Goal: Use online tool/utility

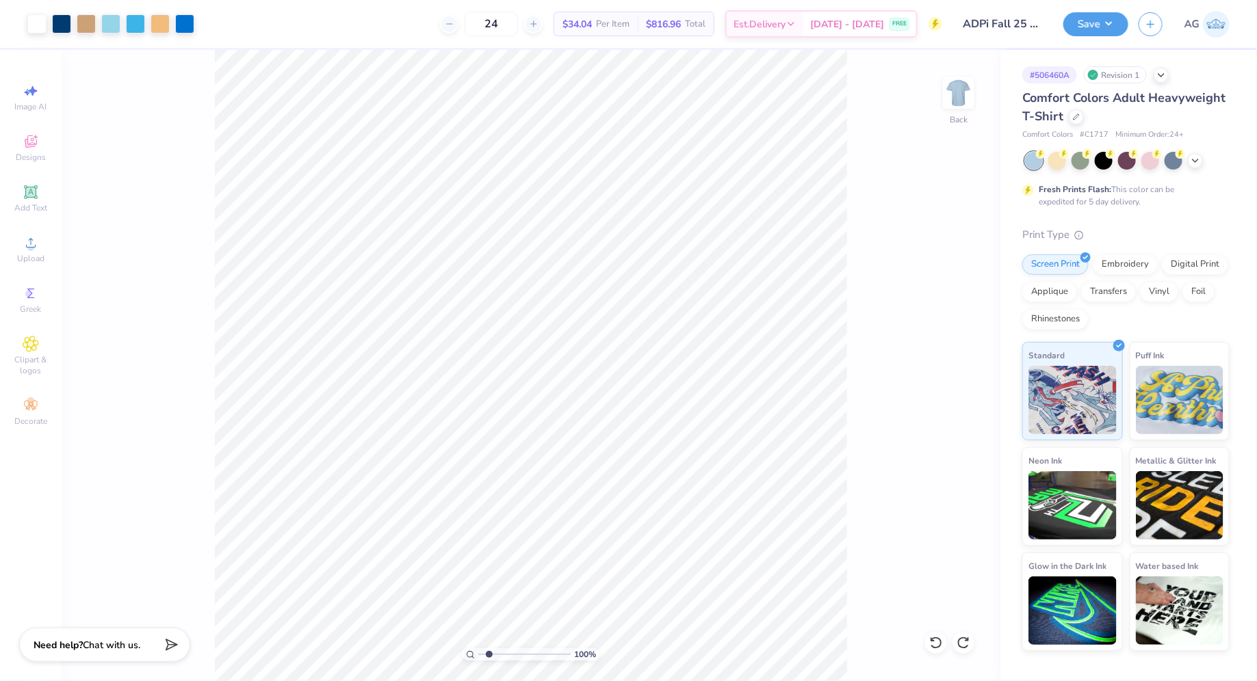
click at [488, 654] on input "range" at bounding box center [524, 654] width 92 height 12
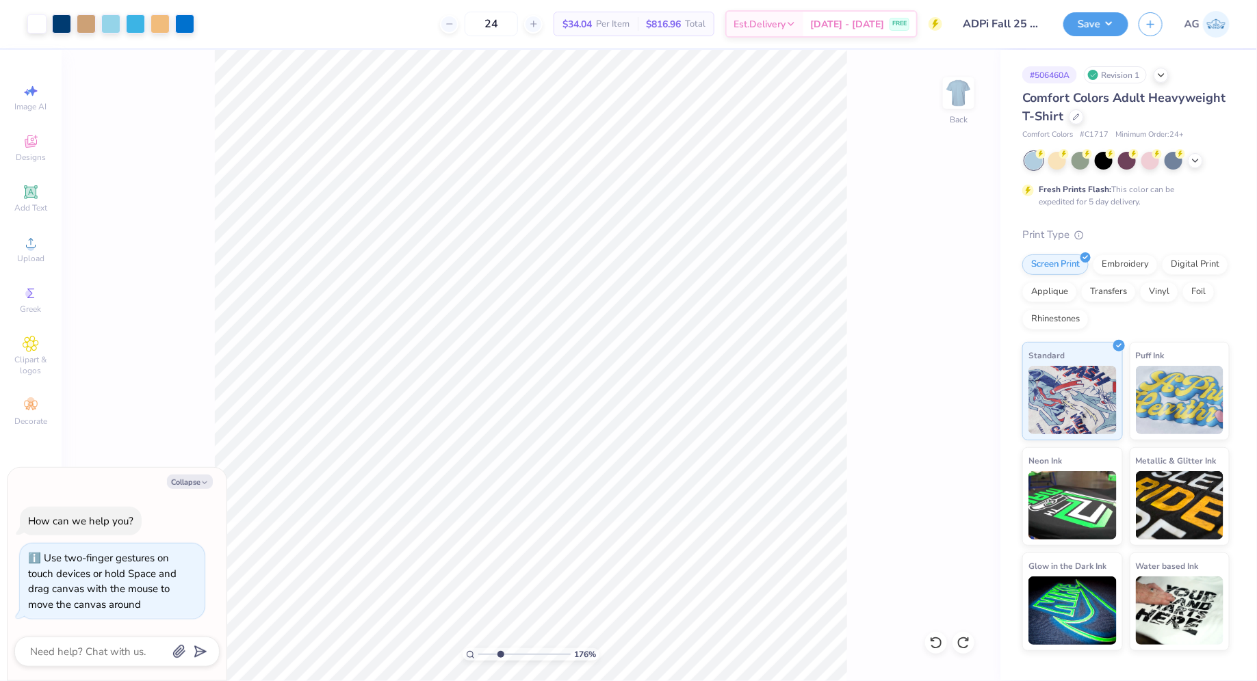
type input "3.05"
click at [500, 653] on input "range" at bounding box center [524, 654] width 92 height 12
type textarea "x"
type input "6.02"
type textarea "x"
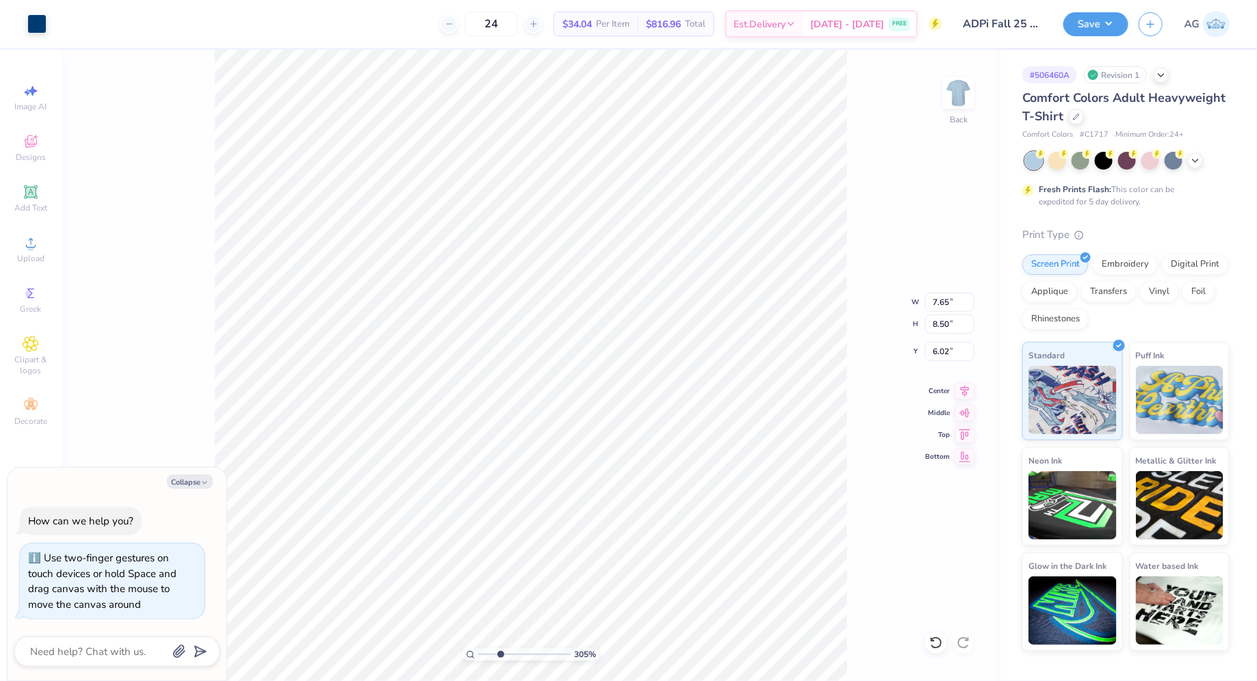
type input "5.96"
type textarea "x"
type input "5.92"
type textarea "x"
drag, startPoint x: 501, startPoint y: 656, endPoint x: 449, endPoint y: 640, distance: 54.5
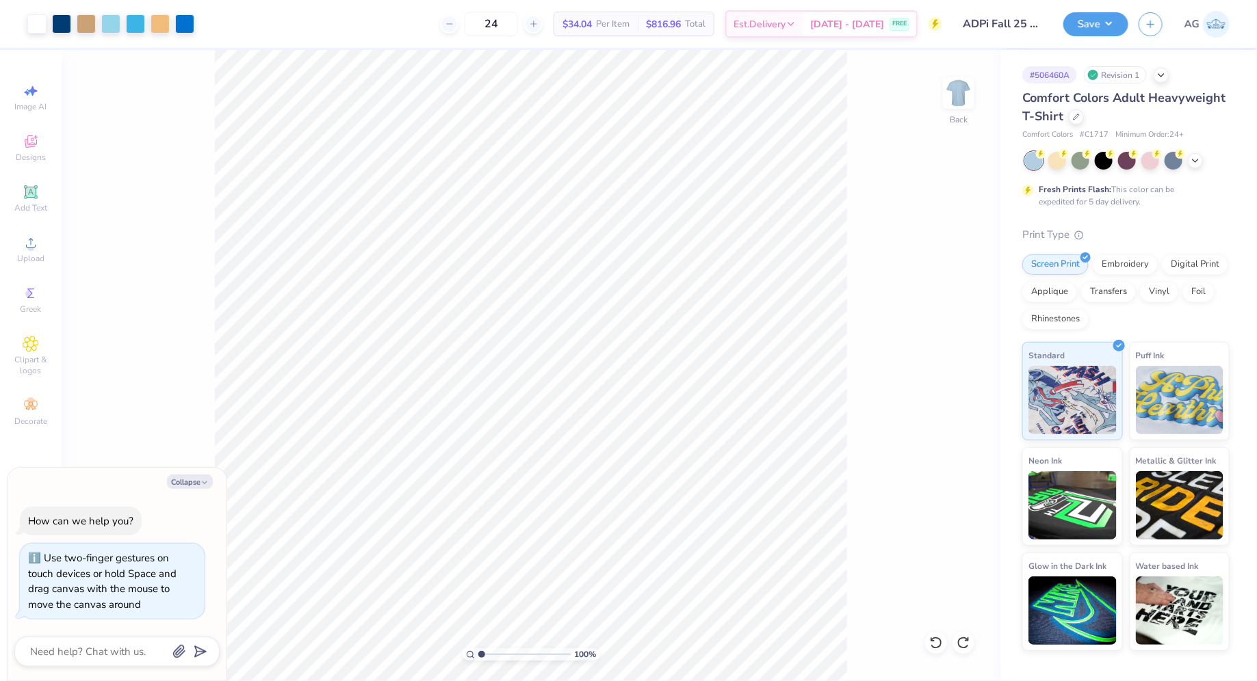
type input "1"
click at [478, 648] on input "range" at bounding box center [524, 654] width 92 height 12
